Goal: Information Seeking & Learning: Understand process/instructions

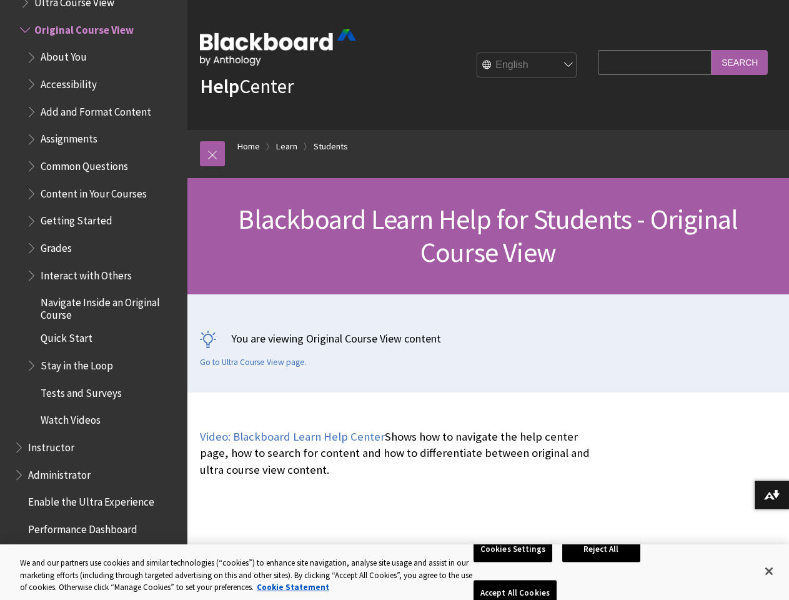
click at [394, 300] on div "You are viewing Original Course View content Go to Ultra Course View page." at bounding box center [488, 343] width 602 height 98
click at [212, 154] on link at bounding box center [212, 153] width 25 height 25
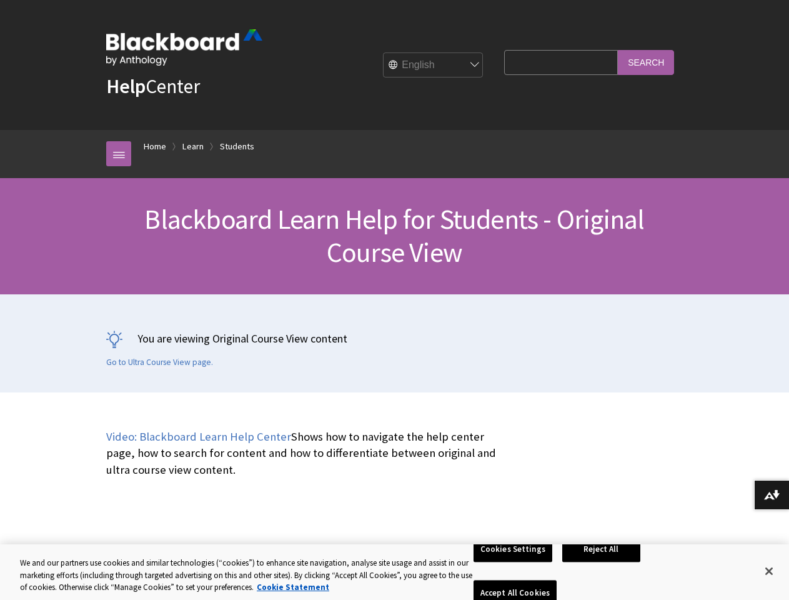
click at [771, 495] on button "Download alternative formats ..." at bounding box center [771, 495] width 35 height 30
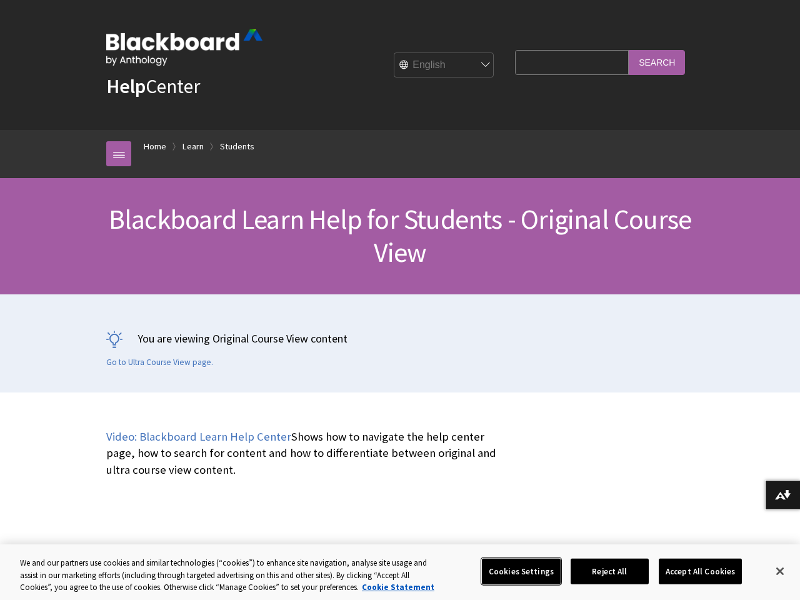
click at [515, 571] on button "Cookies Settings" at bounding box center [521, 571] width 79 height 26
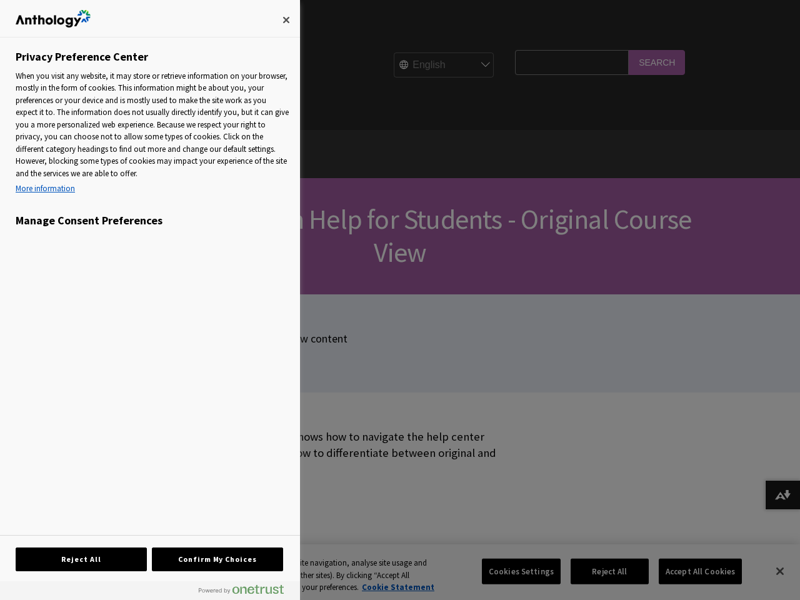
click at [603, 571] on div at bounding box center [400, 300] width 800 height 600
click at [691, 571] on div at bounding box center [400, 300] width 800 height 600
click at [769, 571] on div at bounding box center [400, 300] width 800 height 600
